Goal: Use online tool/utility

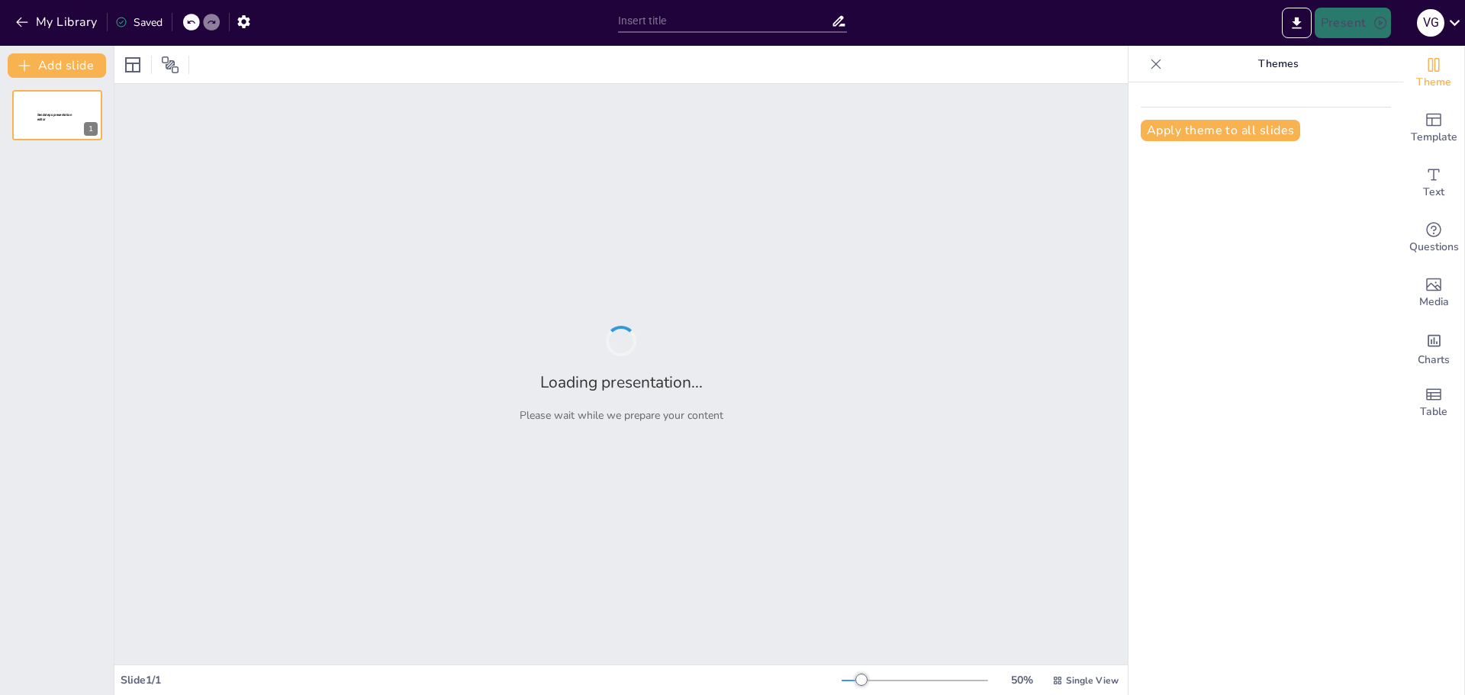
type input "Imported Compraventa de tierras comunales. Martes. Sesion III.pptx"
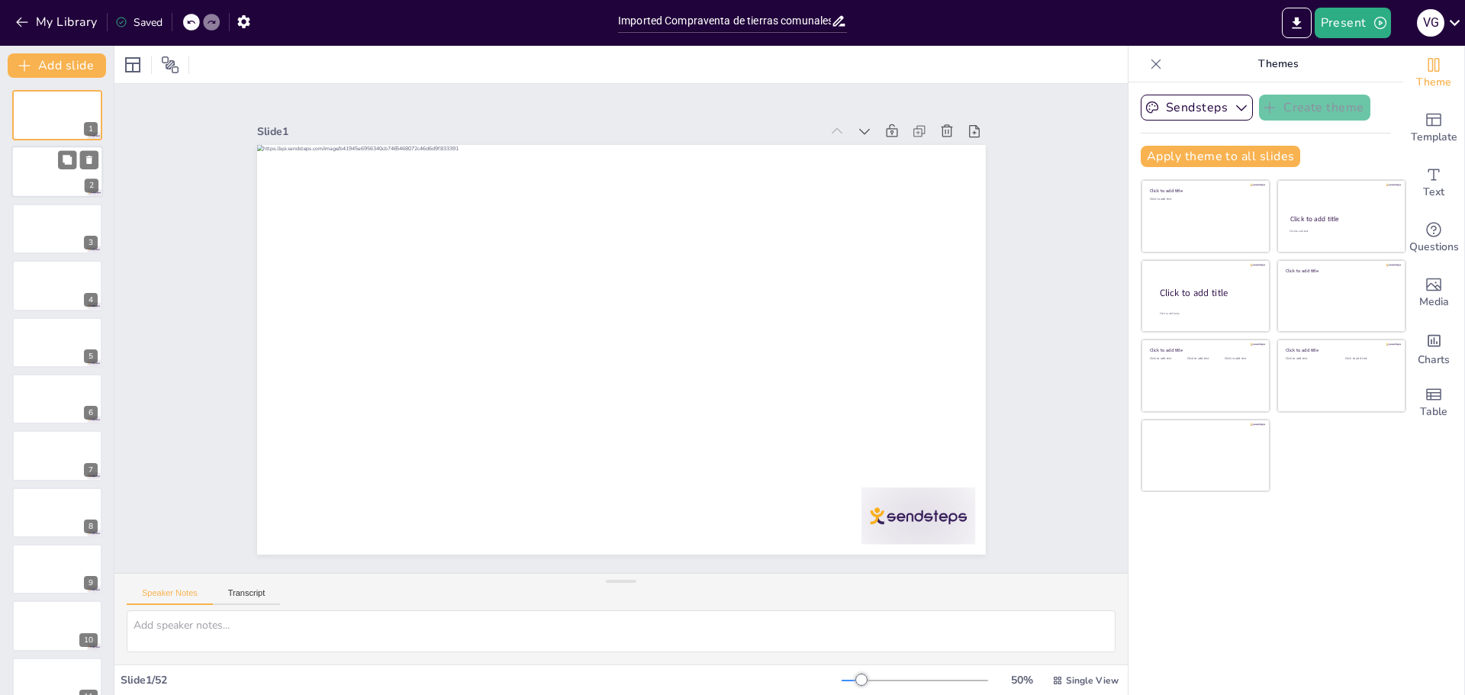
click at [72, 170] on div at bounding box center [57, 172] width 92 height 52
click at [57, 220] on div at bounding box center [57, 229] width 92 height 52
click at [51, 289] on div at bounding box center [57, 285] width 92 height 52
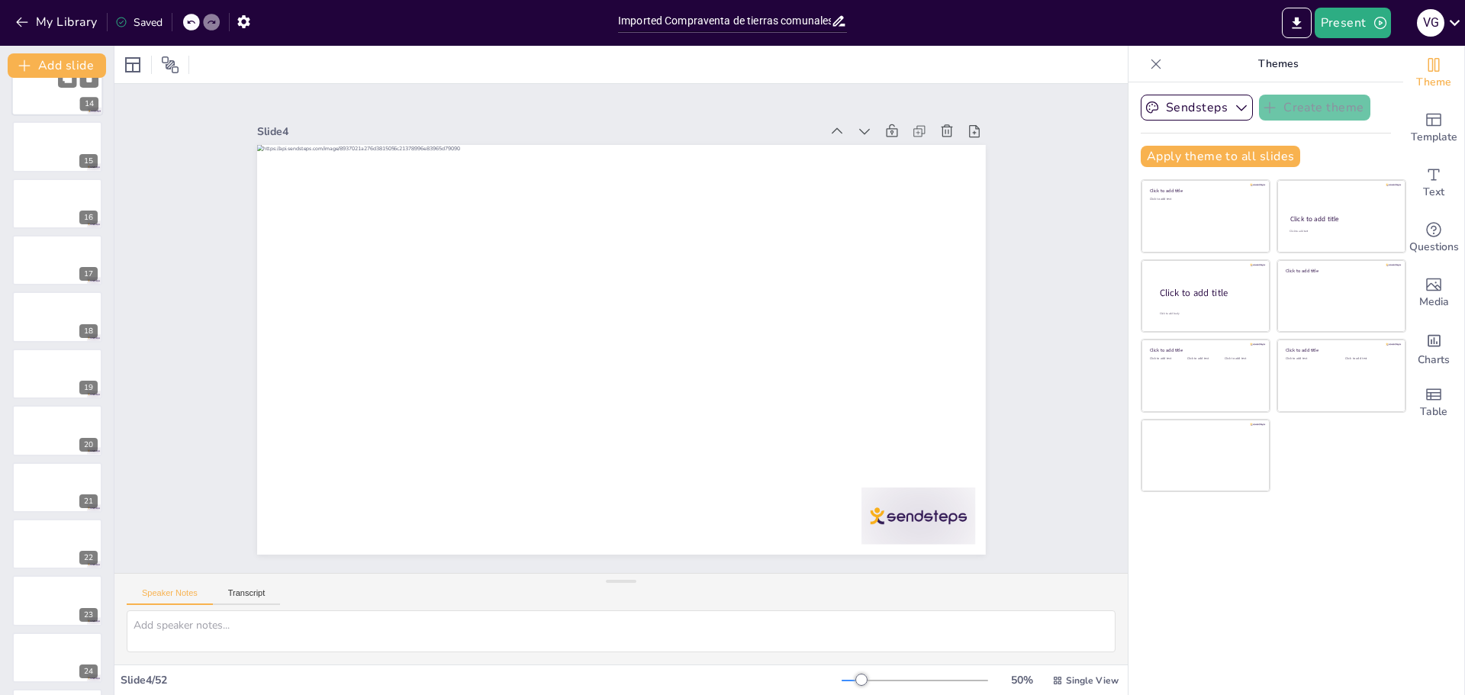
scroll to position [992, 0]
click at [1302, 25] on icon "Export to PowerPoint" at bounding box center [1297, 23] width 16 height 16
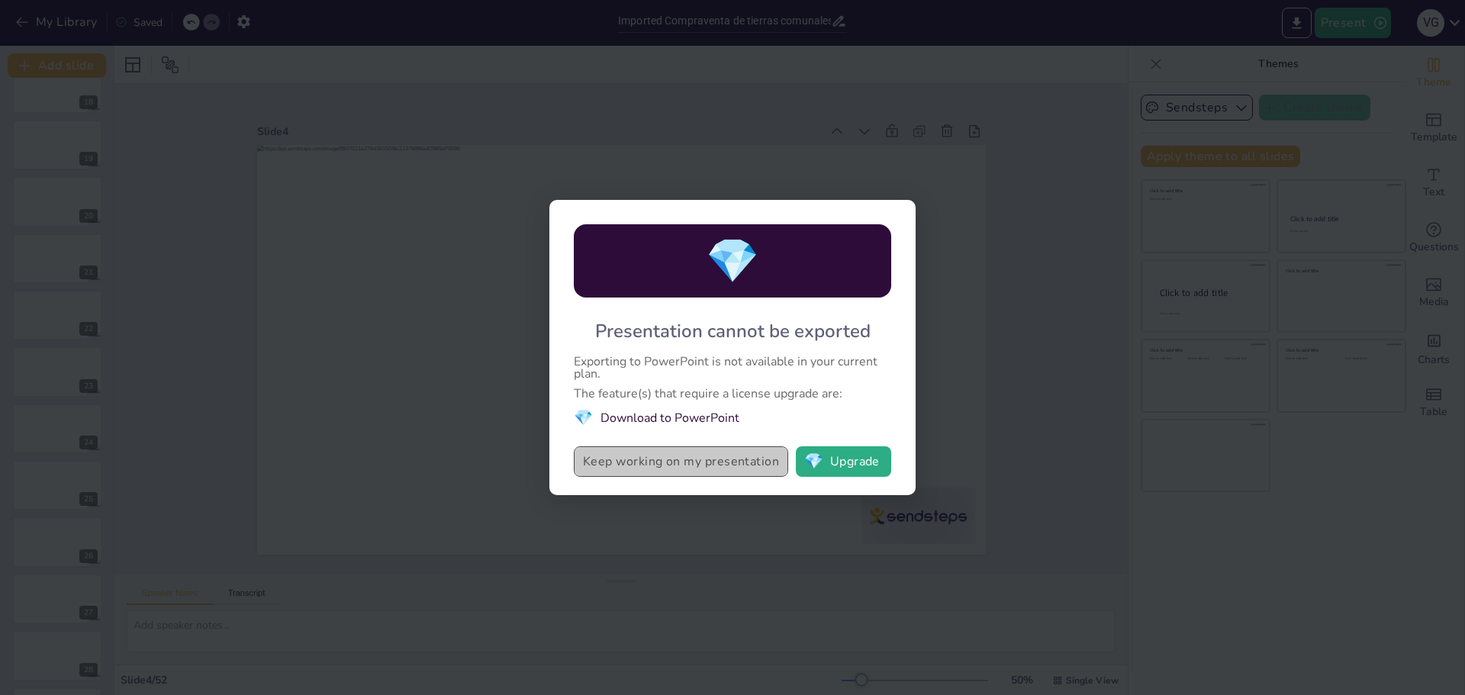
click at [659, 458] on button "Keep working on my presentation" at bounding box center [681, 461] width 214 height 31
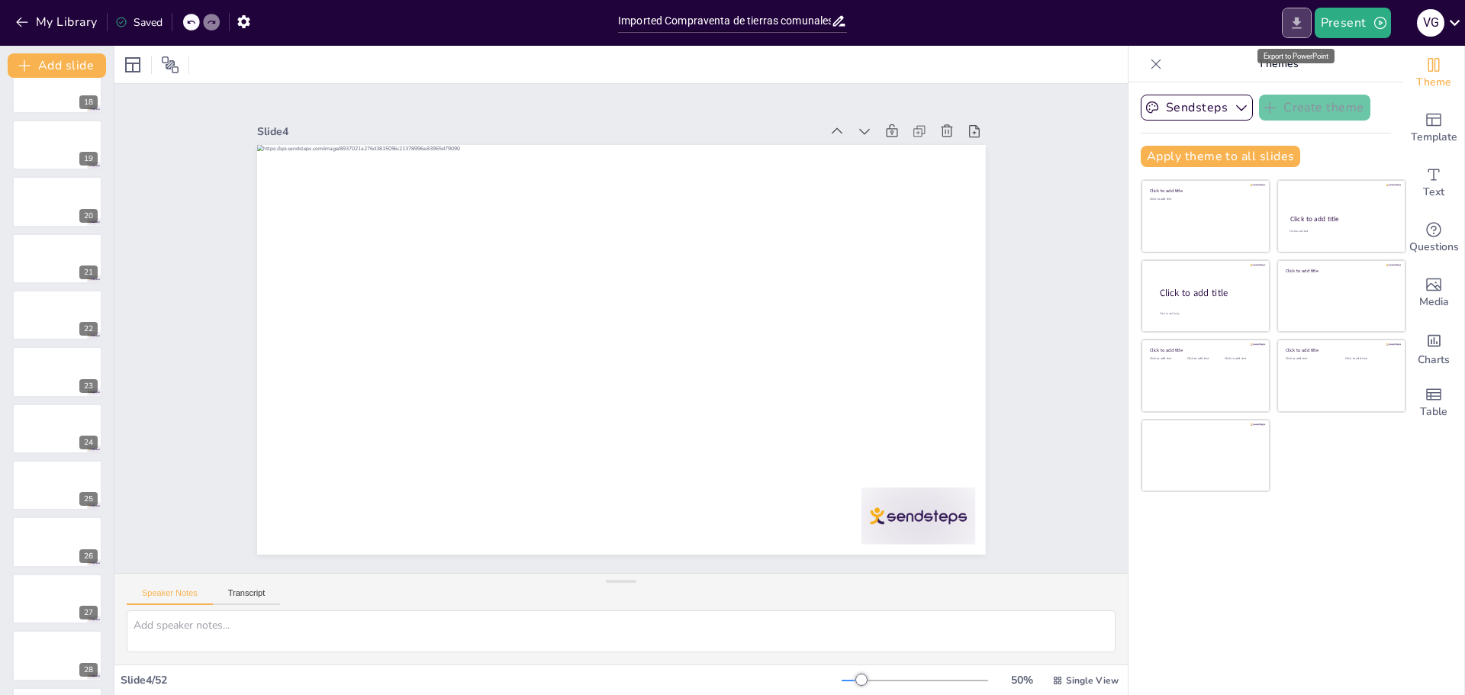
click at [1293, 33] on button "Export to PowerPoint" at bounding box center [1297, 23] width 30 height 31
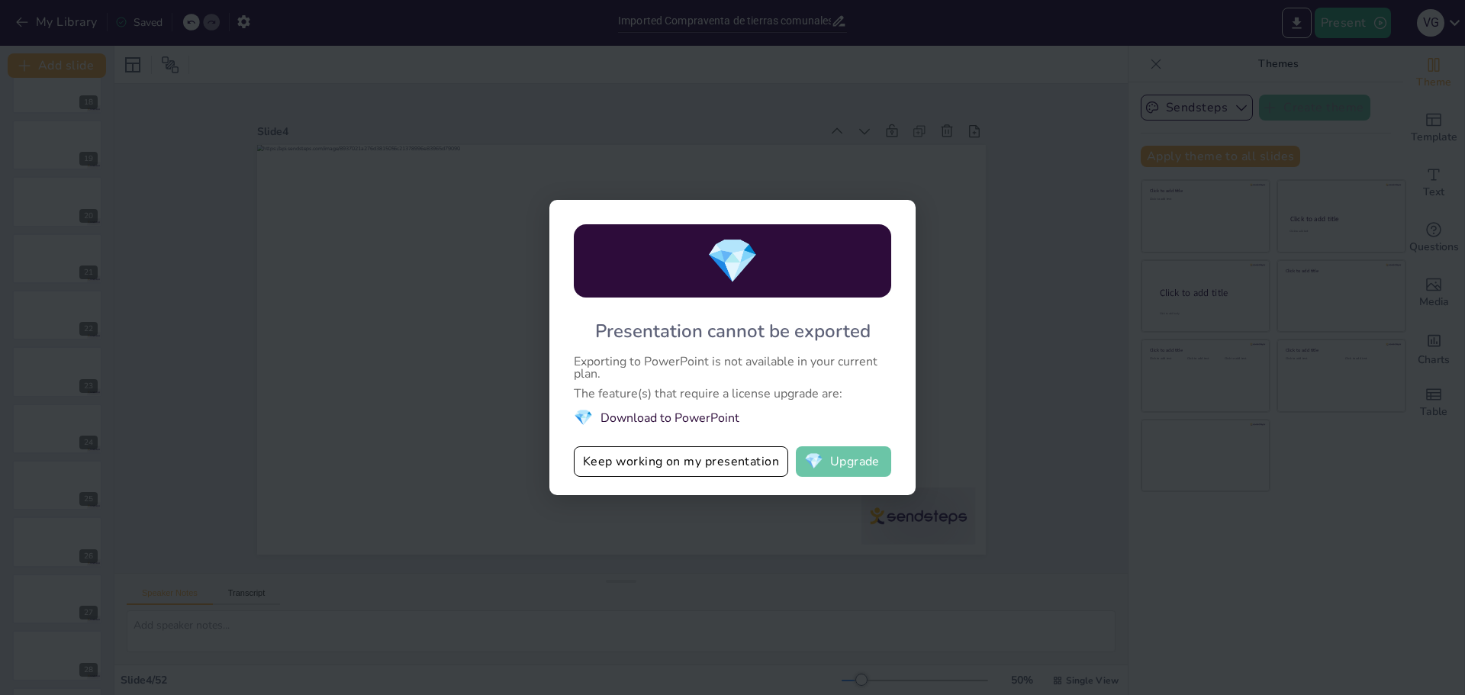
click at [856, 458] on button "💎 Upgrade" at bounding box center [843, 461] width 95 height 31
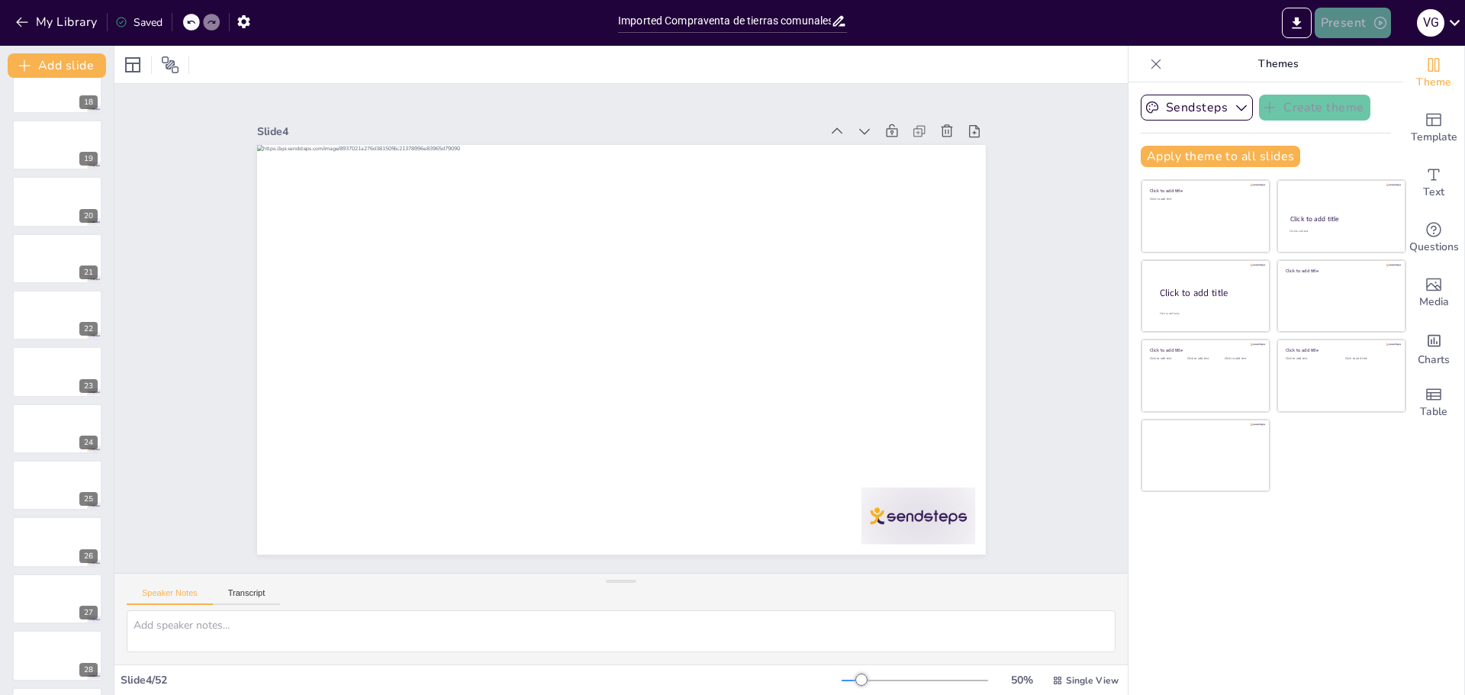
click at [1346, 28] on button "Present" at bounding box center [1353, 23] width 76 height 31
click at [1291, 32] on div at bounding box center [732, 347] width 1465 height 695
click at [1291, 32] on button "Export to PowerPoint" at bounding box center [1297, 23] width 30 height 31
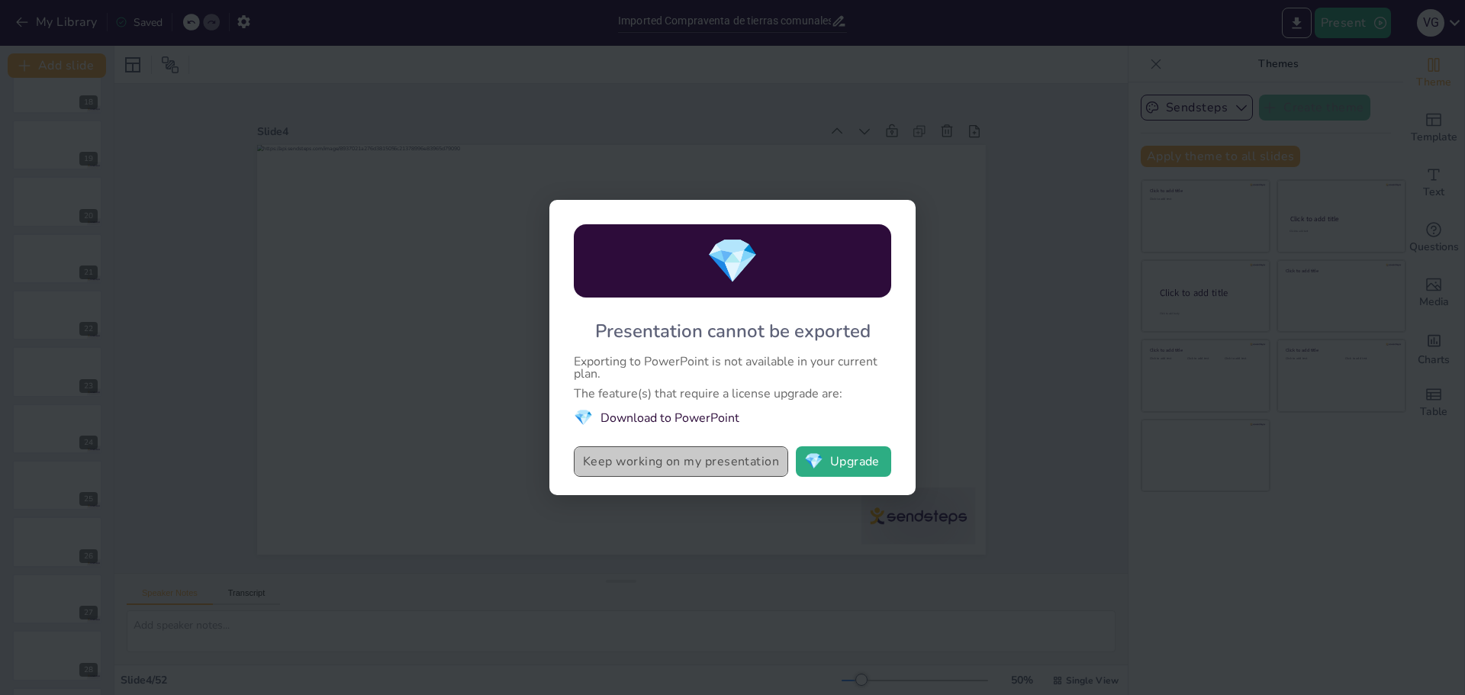
click at [744, 458] on button "Keep working on my presentation" at bounding box center [681, 461] width 214 height 31
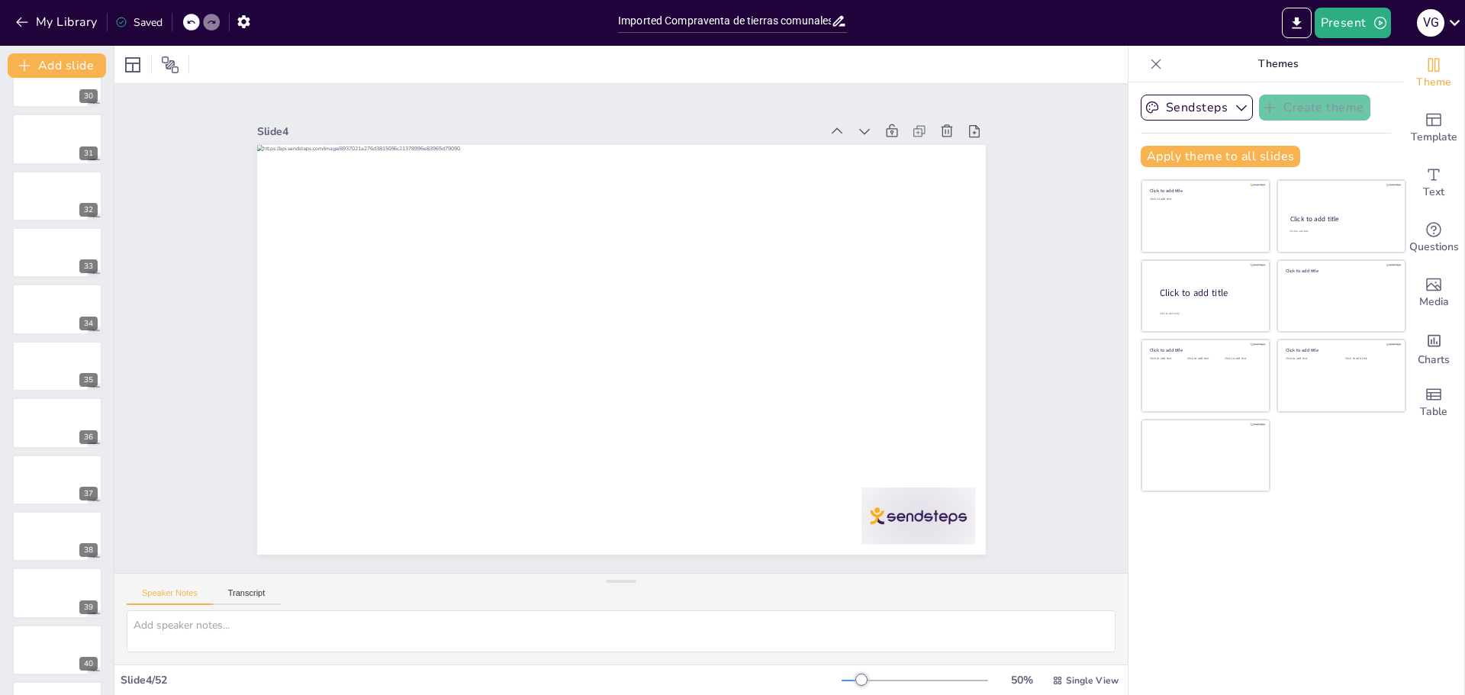
scroll to position [2136, 0]
click at [254, 595] on button "Transcript" at bounding box center [247, 596] width 68 height 17
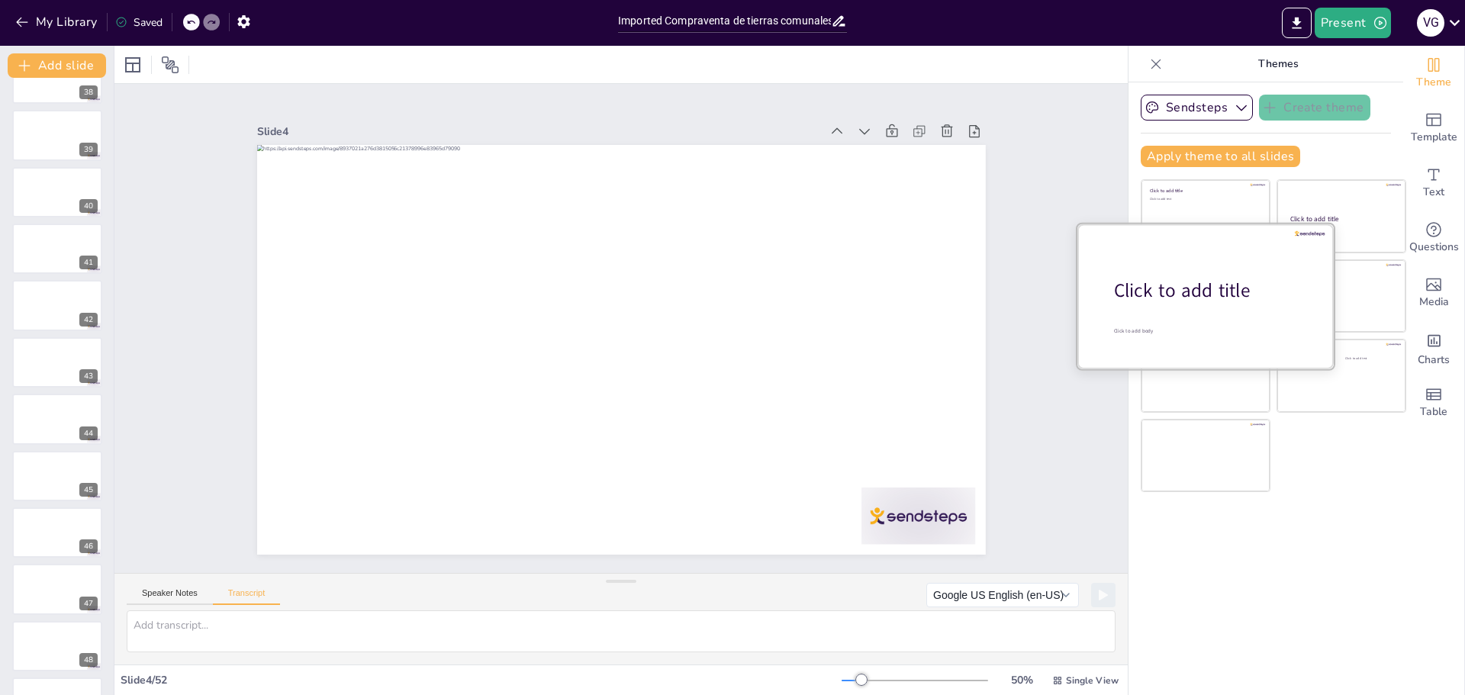
click at [1196, 282] on div "Click to add title" at bounding box center [1211, 291] width 195 height 26
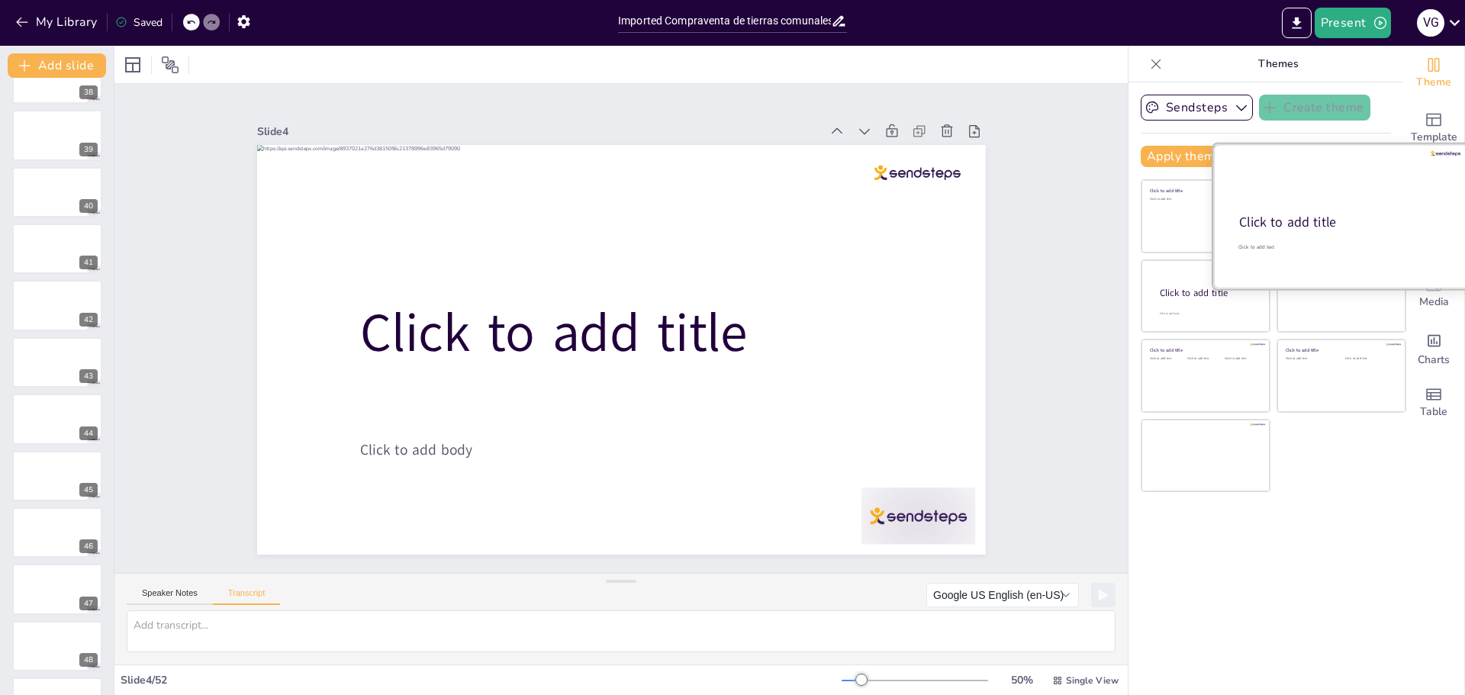
click at [1388, 218] on div "Click to add title" at bounding box center [1340, 223] width 202 height 18
